Goal: Communication & Community: Answer question/provide support

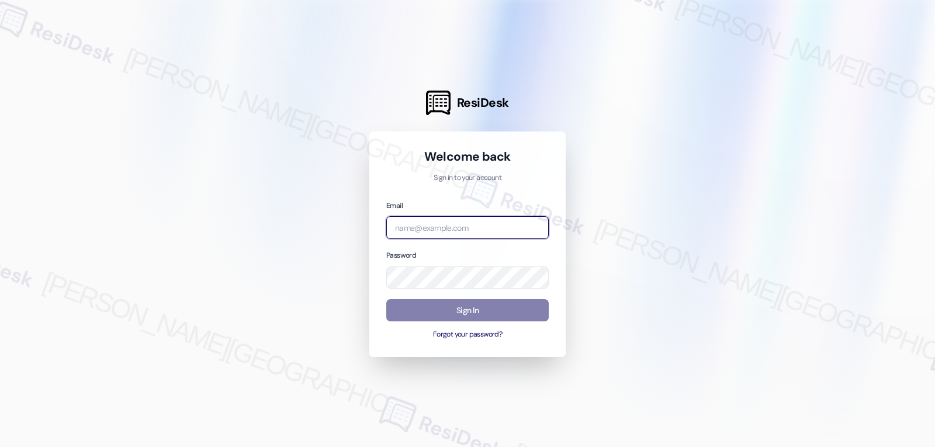
click at [492, 225] on input "email" at bounding box center [467, 227] width 163 height 23
click at [426, 231] on input "email" at bounding box center [467, 227] width 163 height 23
paste input "automated-surveys-archway_equities-jomar.punay@archway_[DOMAIN_NAME]"
type input "automated-surveys-archway_equities-jomar.punay@archway_[DOMAIN_NAME]"
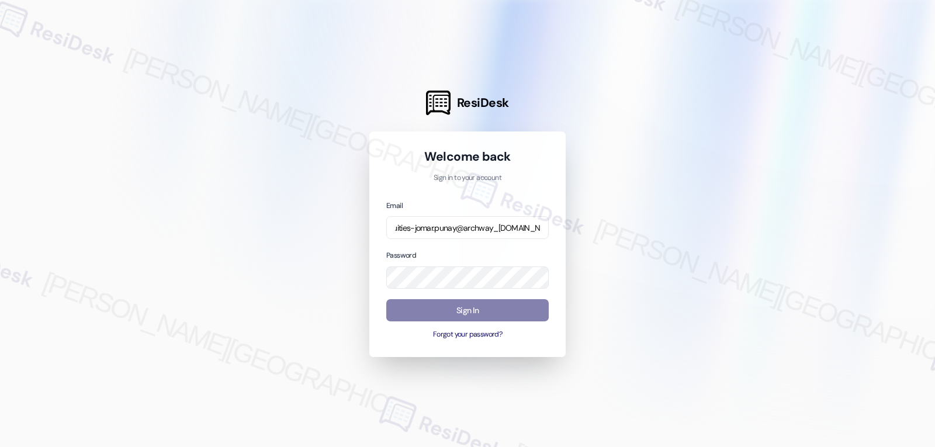
scroll to position [0, 0]
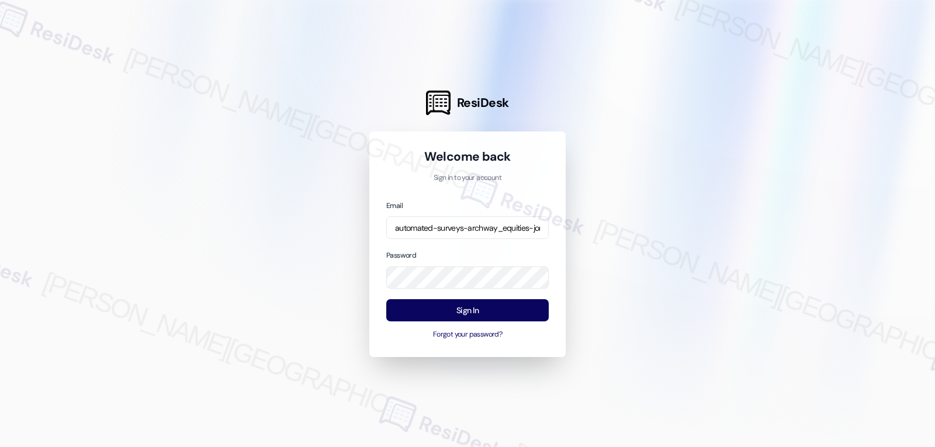
click at [665, 229] on div at bounding box center [467, 223] width 935 height 447
click at [496, 319] on button "Sign In" at bounding box center [467, 310] width 163 height 23
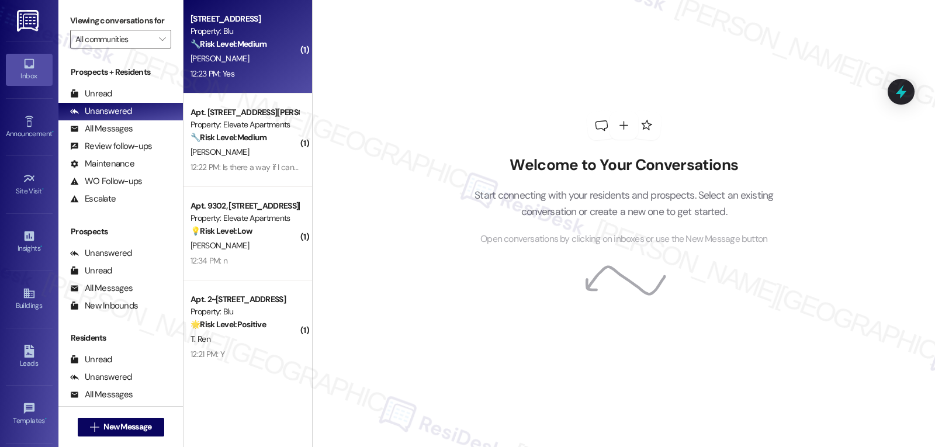
click at [223, 56] on div "[PERSON_NAME]" at bounding box center [244, 58] width 111 height 15
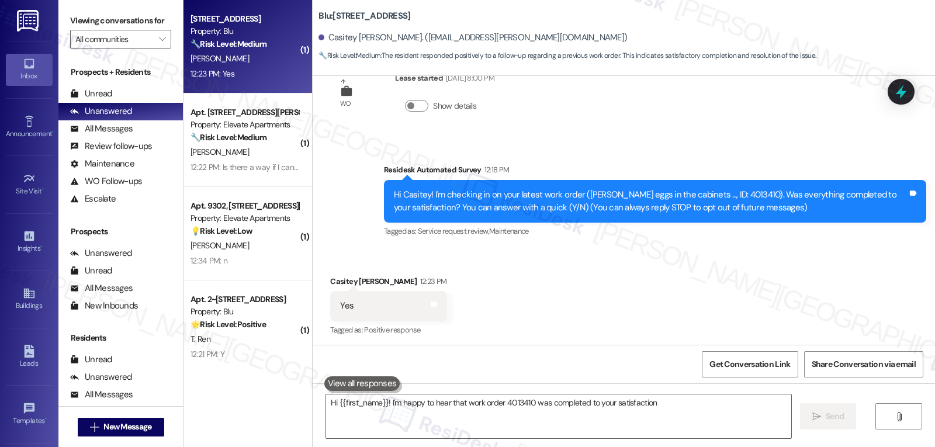
scroll to position [42, 0]
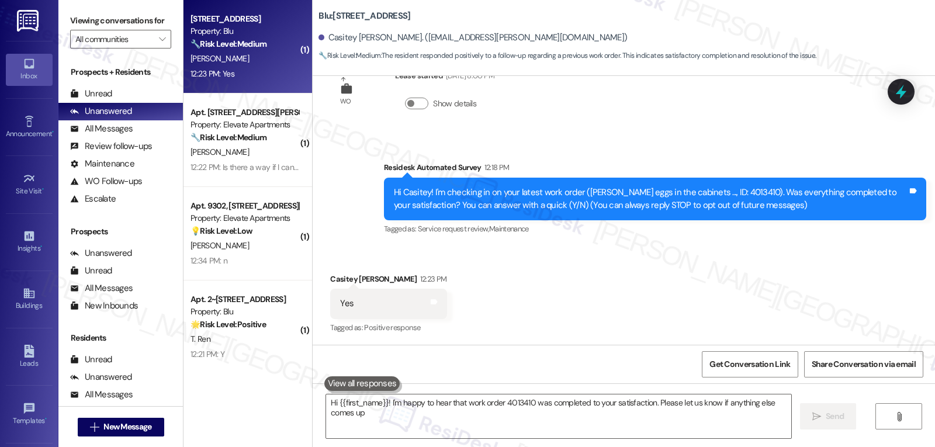
type textarea "Hi {{first_name}}! I'm happy to hear that work order 4013410 was completed to y…"
